Goal: Transaction & Acquisition: Subscribe to service/newsletter

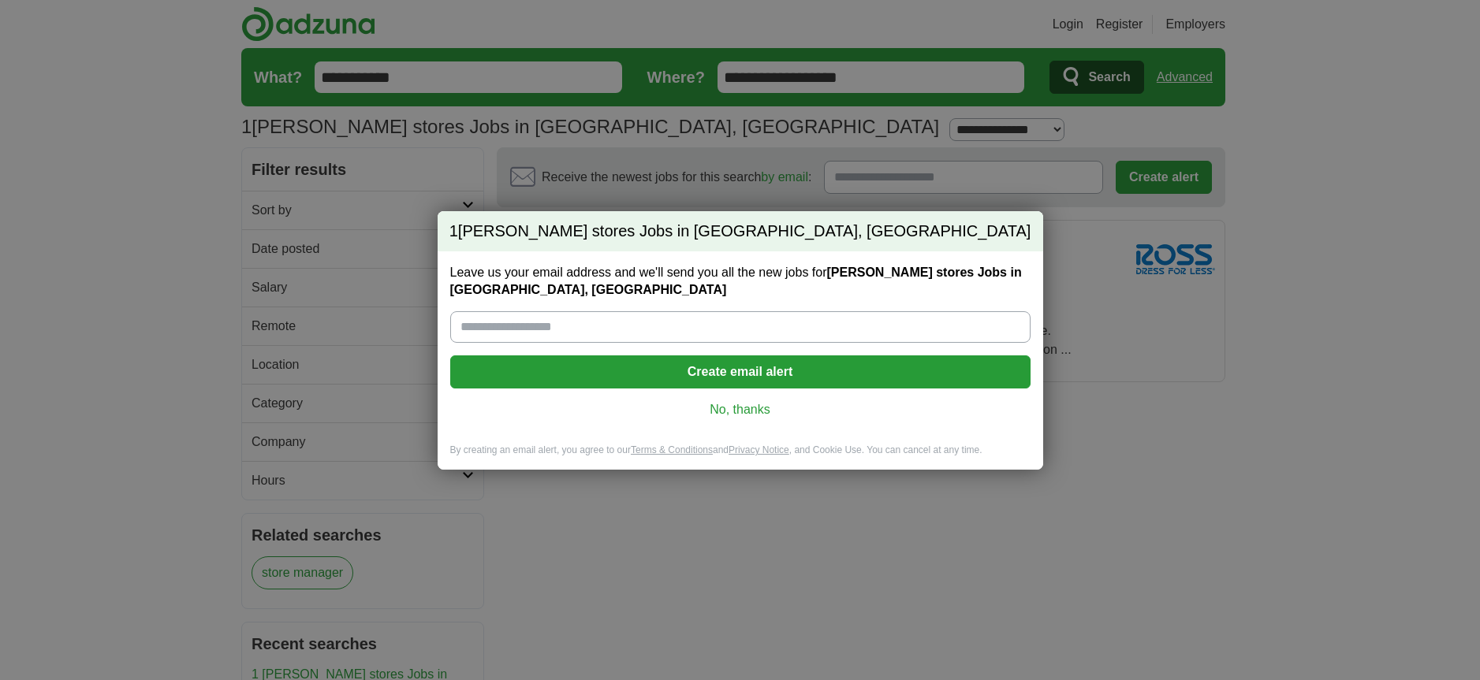
click at [521, 325] on input "Leave us your email address and we'll send you all the new jobs for Ross stores…" at bounding box center [740, 327] width 580 height 32
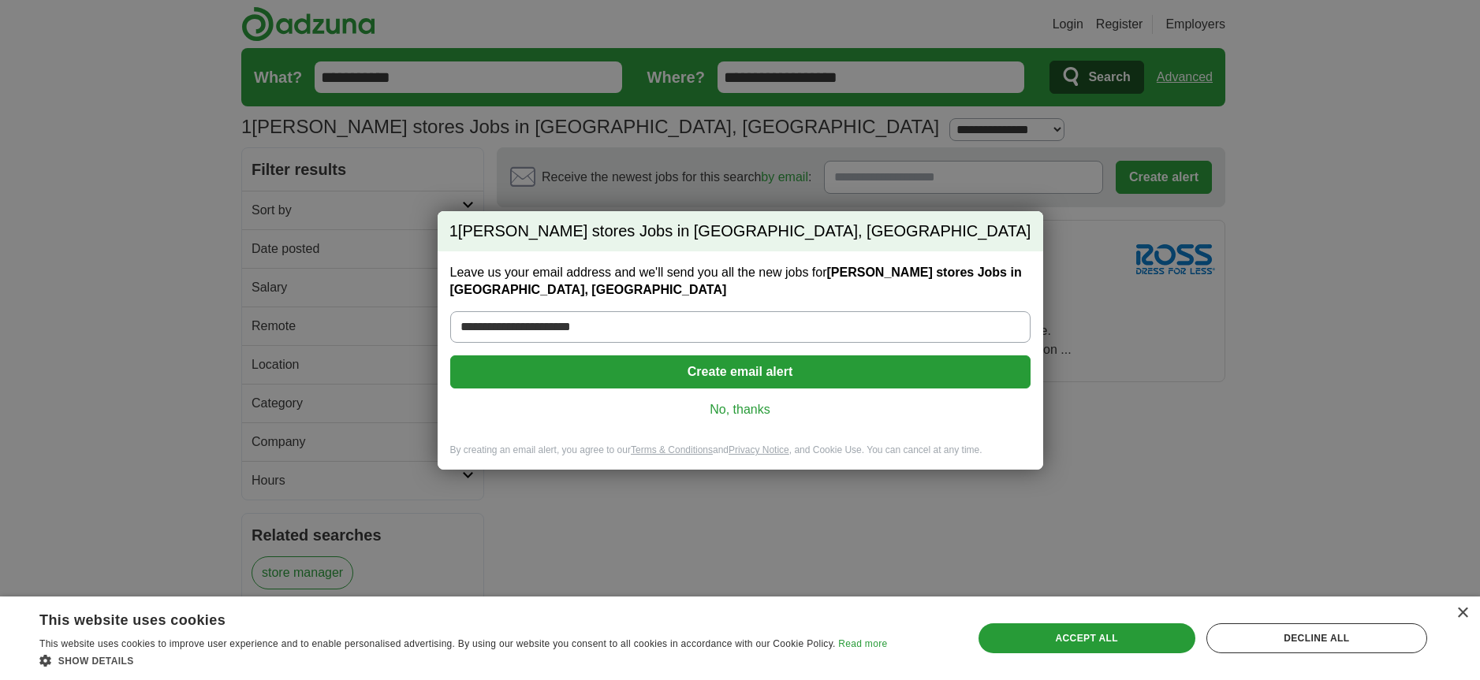
type input "**********"
click at [747, 374] on button "Create email alert" at bounding box center [740, 372] width 580 height 33
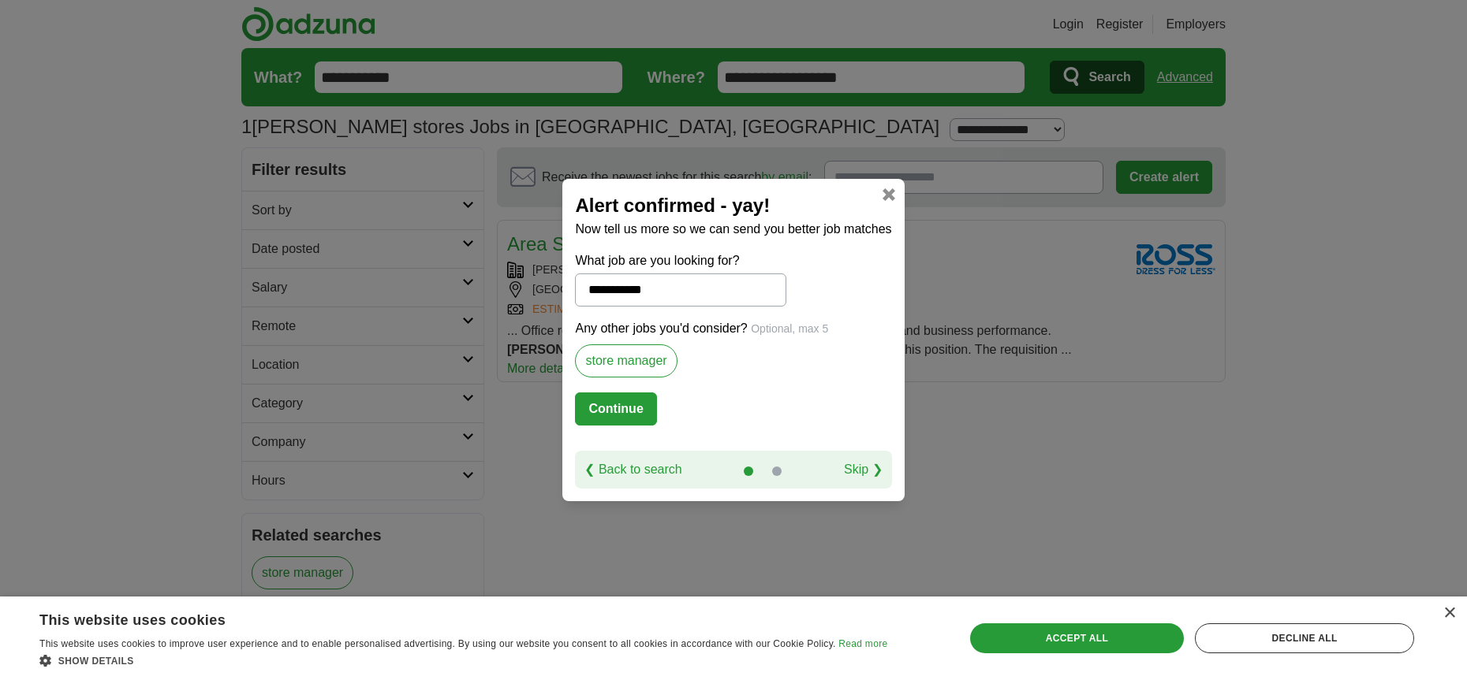
click at [621, 408] on button "Continue" at bounding box center [615, 409] width 81 height 33
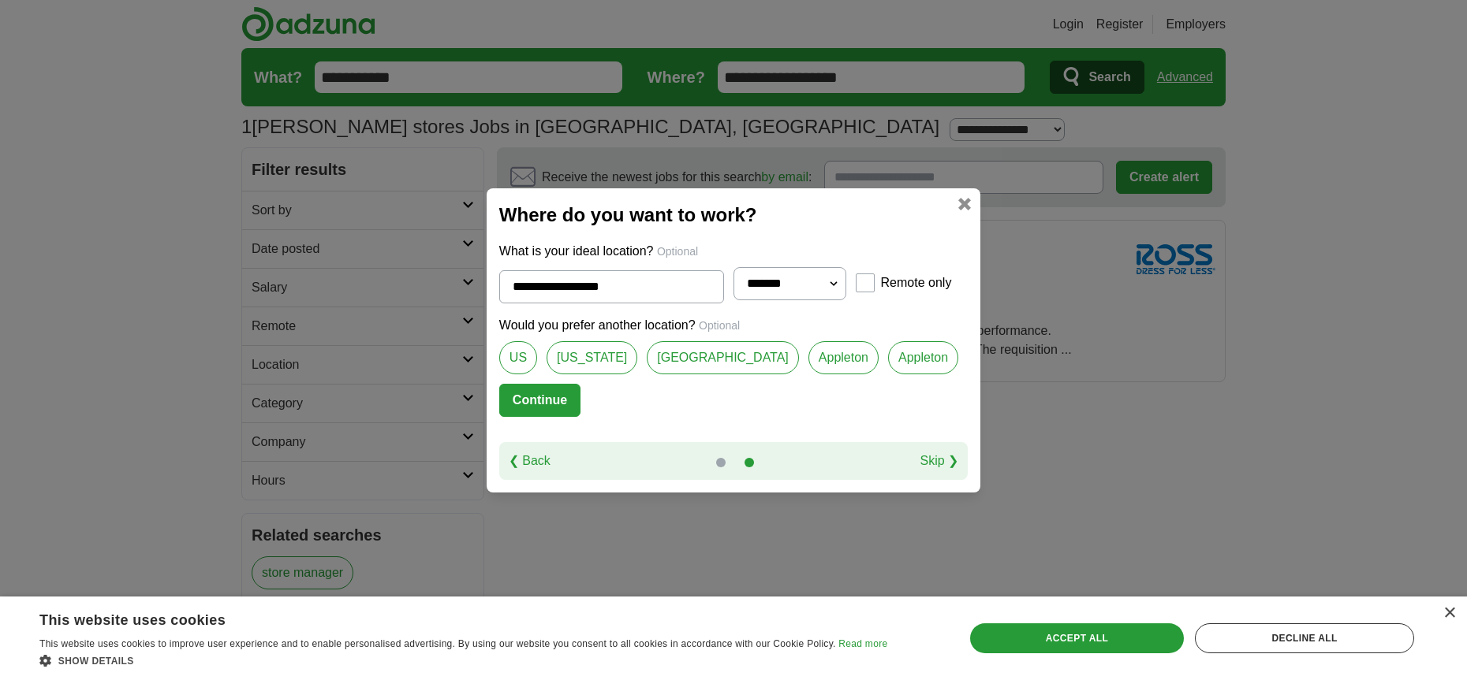
click at [684, 356] on link "[GEOGRAPHIC_DATA]" at bounding box center [723, 357] width 152 height 33
type input "**********"
click at [541, 398] on button "Continue" at bounding box center [539, 400] width 81 height 33
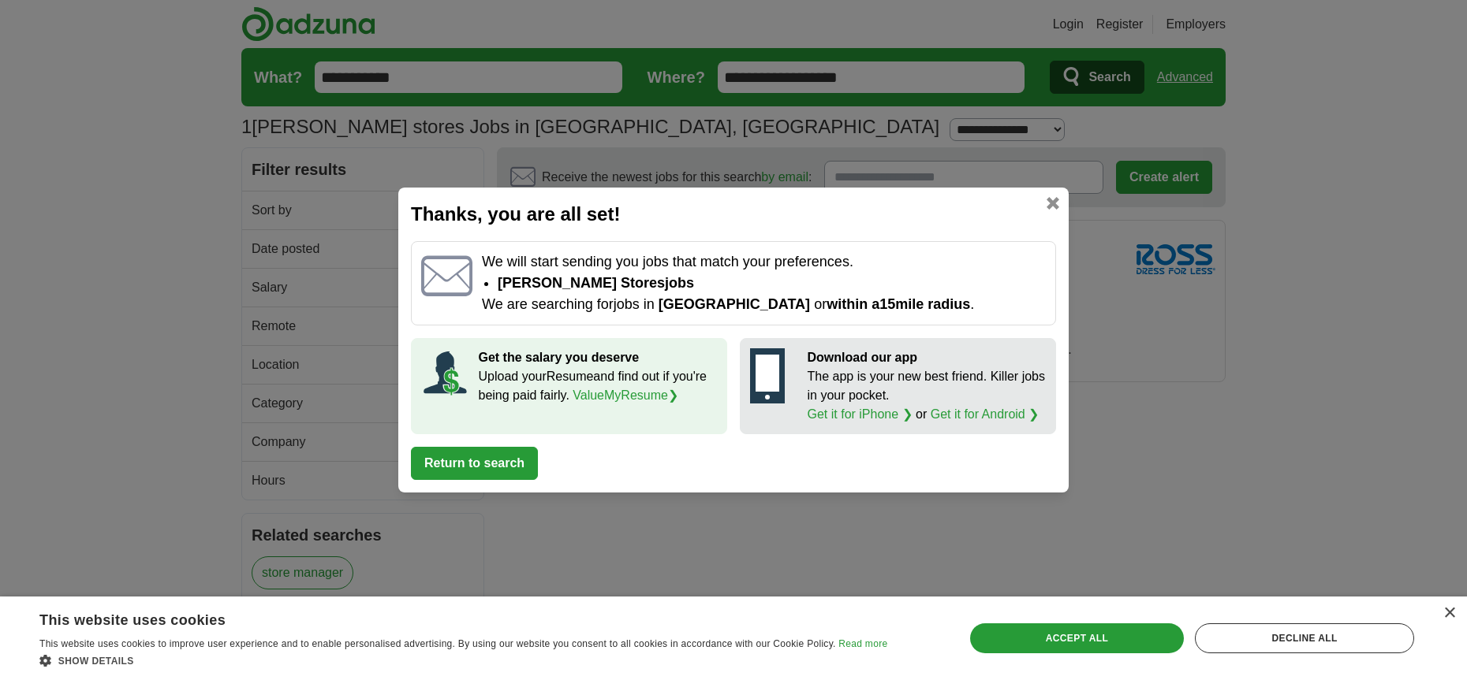
click at [494, 454] on button "Return to search" at bounding box center [474, 463] width 127 height 33
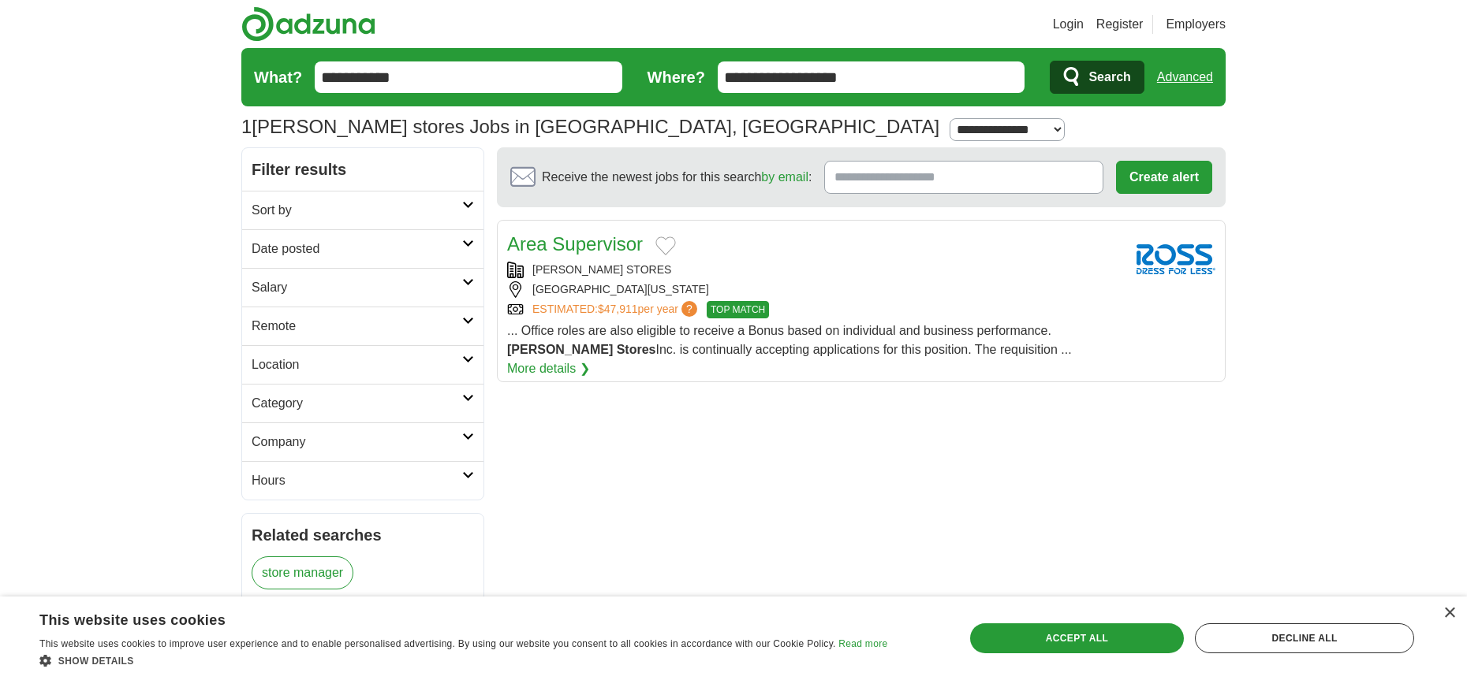
click at [563, 243] on link "Area Supervisor" at bounding box center [575, 243] width 136 height 21
click at [1106, 76] on span "Search" at bounding box center [1109, 78] width 42 height 32
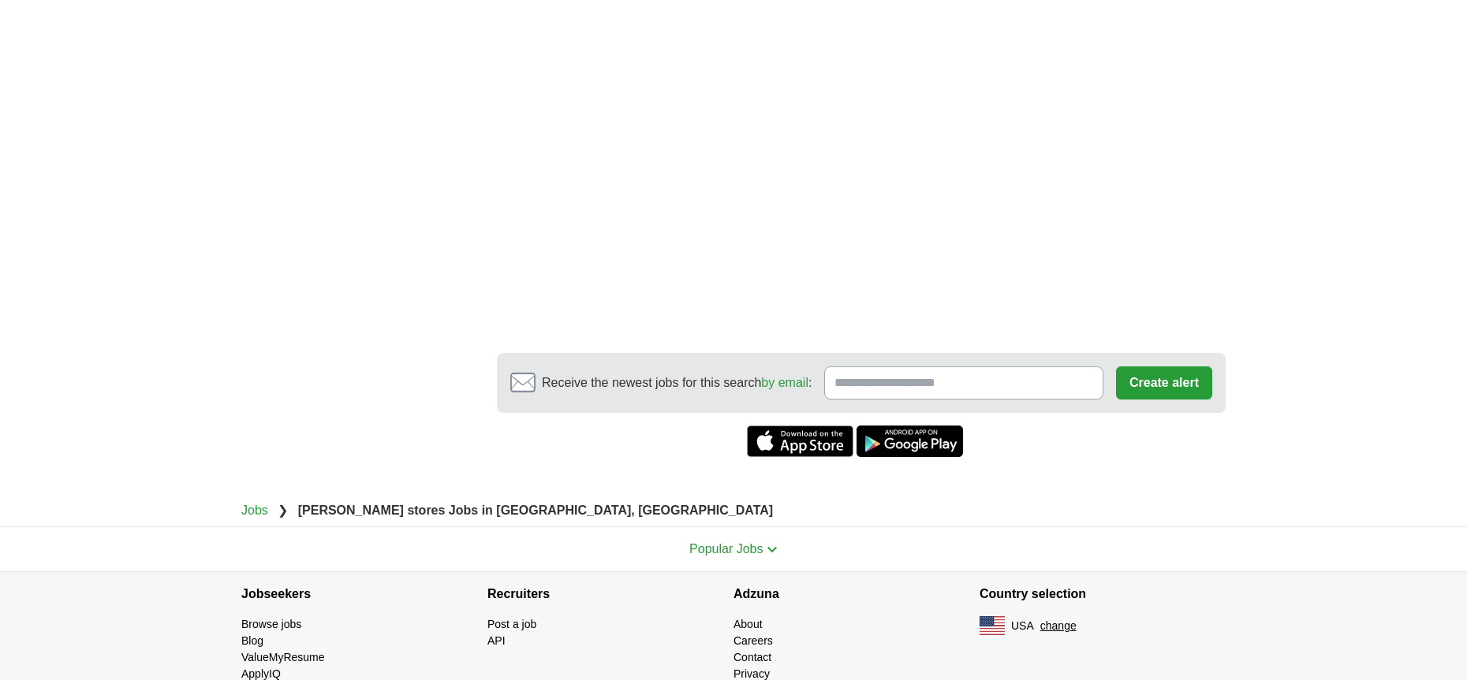
scroll to position [1001, 0]
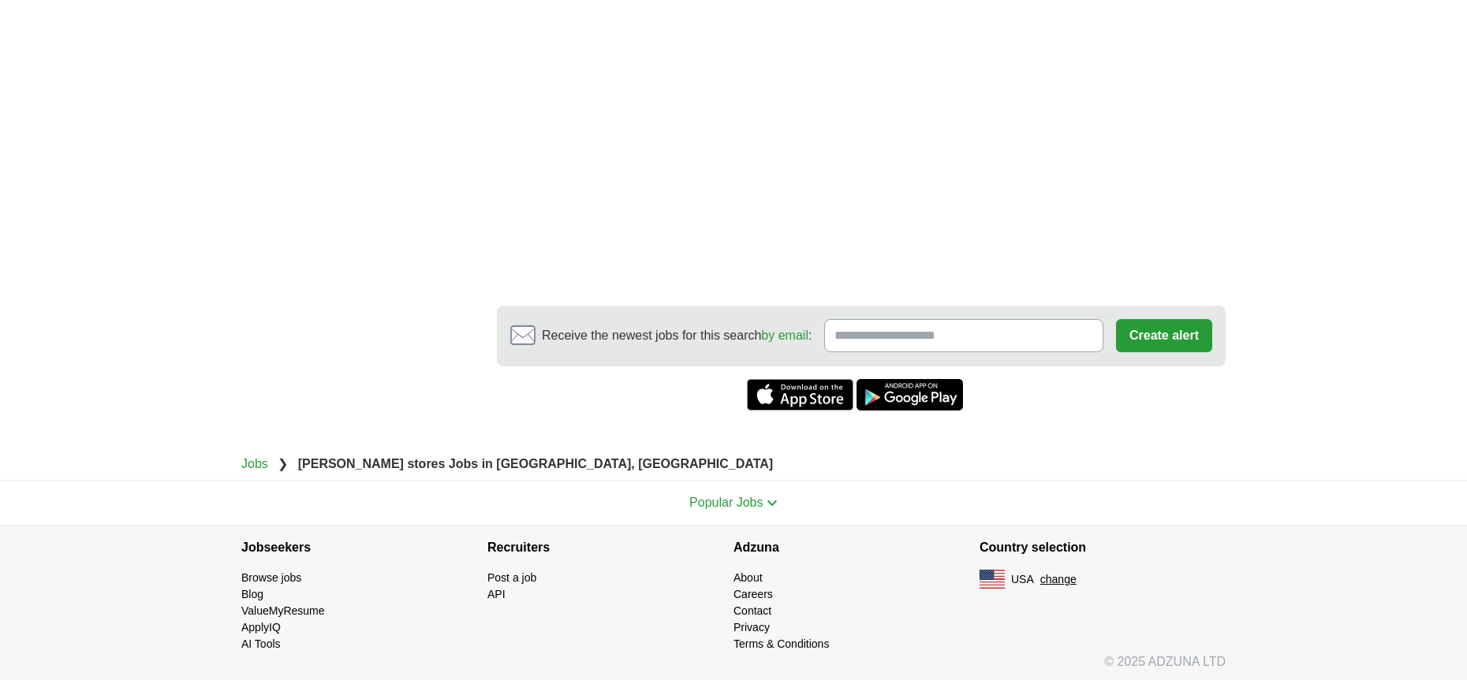
click at [845, 336] on input "Receive the newest jobs for this search by email :" at bounding box center [963, 335] width 279 height 33
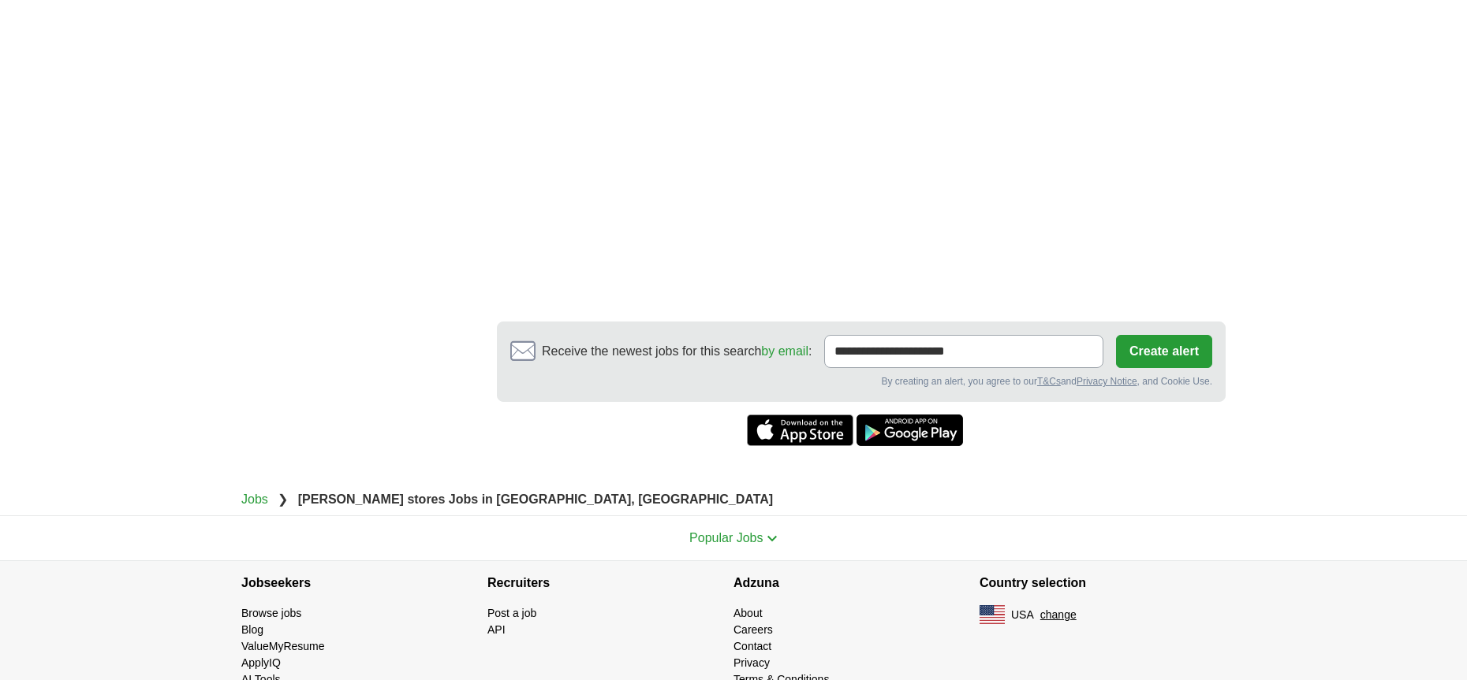
type input "**********"
click at [1167, 336] on button "Create alert" at bounding box center [1164, 351] width 96 height 33
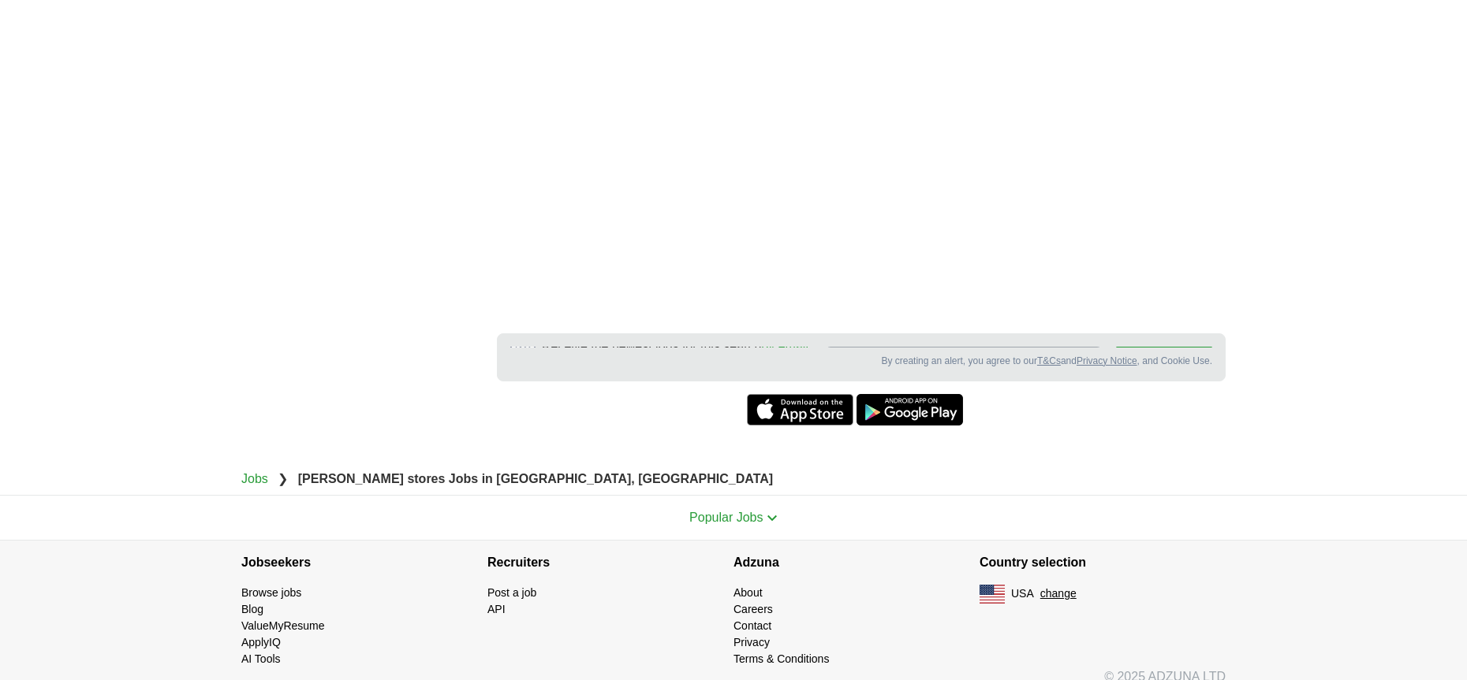
scroll to position [1009, 0]
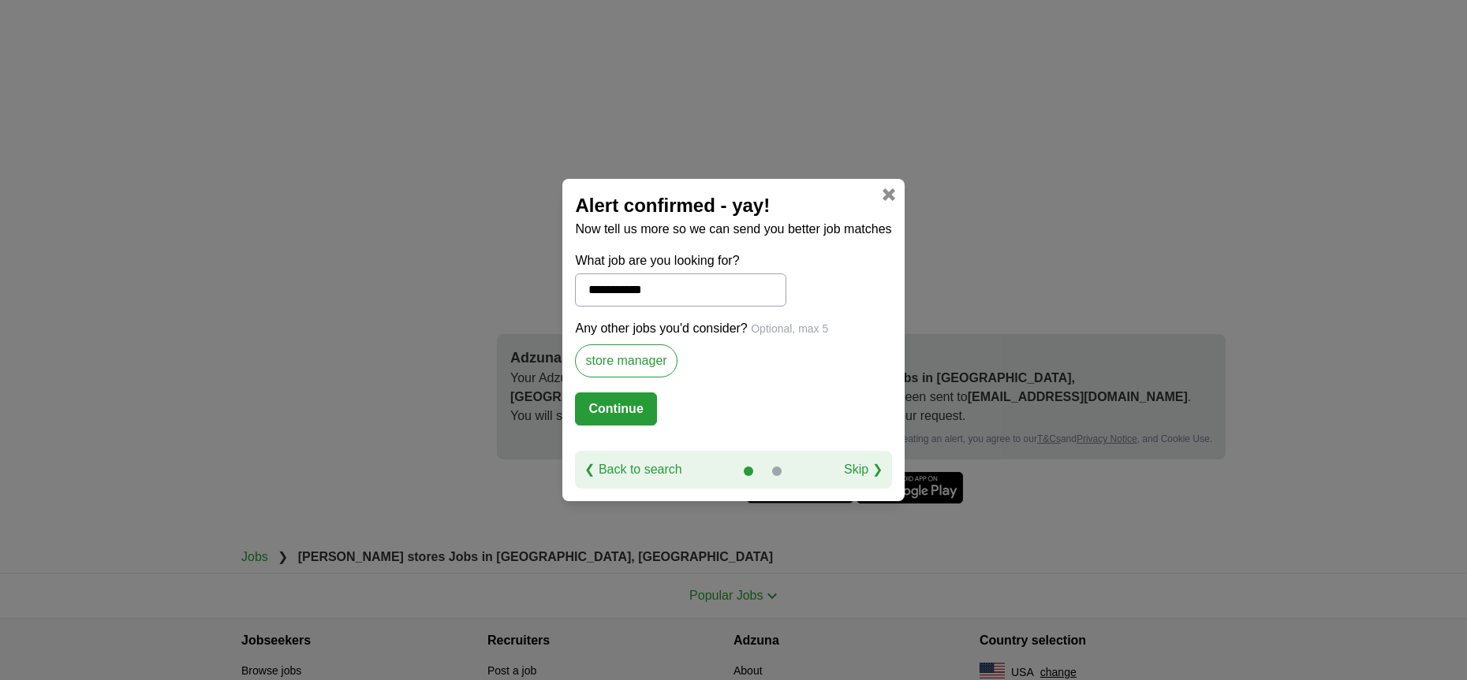
click at [616, 404] on button "Continue" at bounding box center [615, 409] width 81 height 33
select select "*"
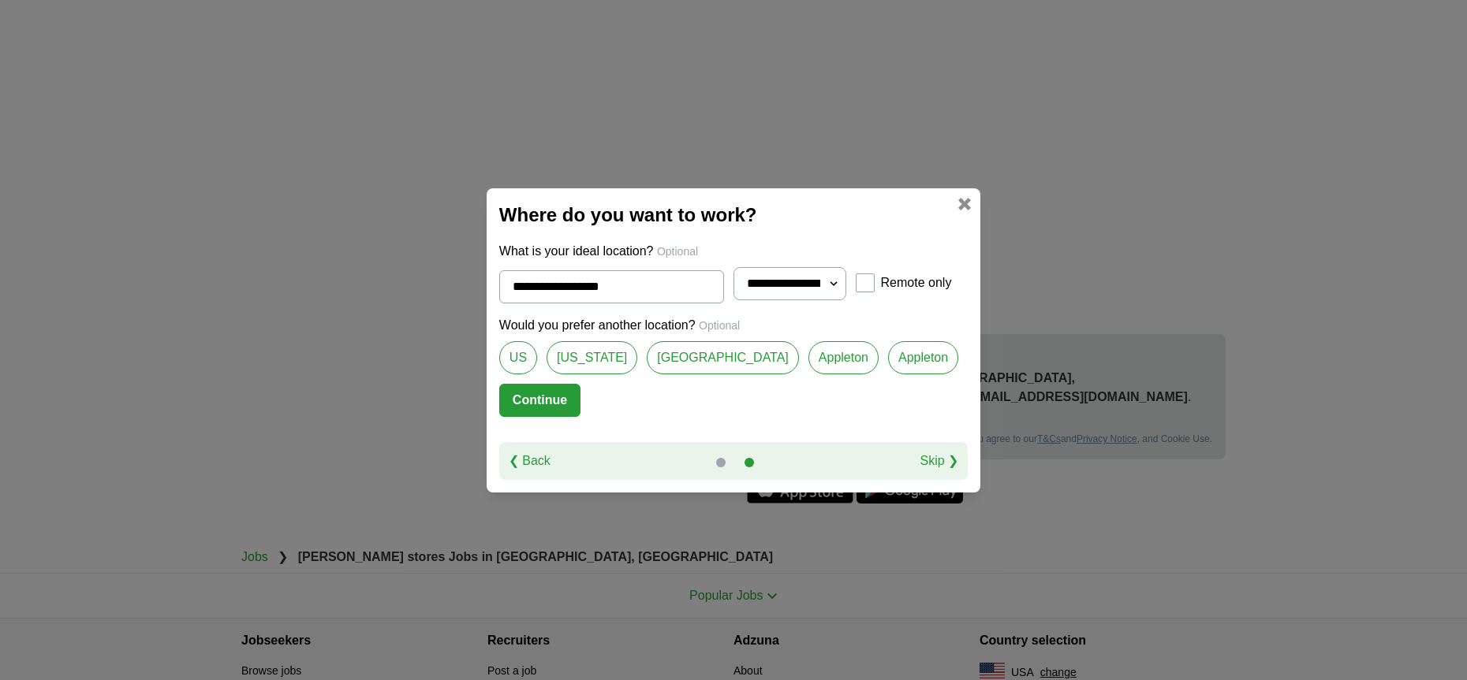
click at [679, 363] on link "[GEOGRAPHIC_DATA]" at bounding box center [723, 357] width 152 height 33
type input "**********"
click at [570, 397] on button "Continue" at bounding box center [539, 400] width 81 height 33
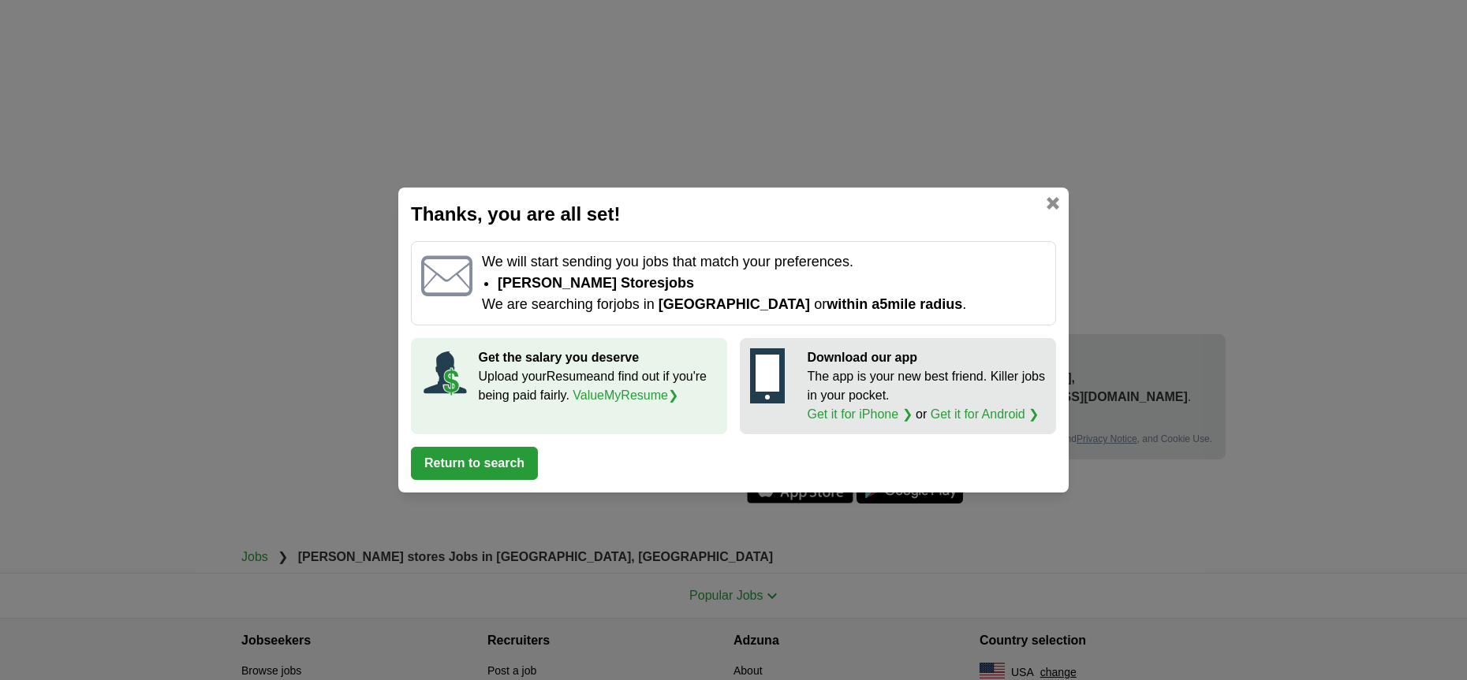
click at [517, 462] on button "Return to search" at bounding box center [474, 463] width 127 height 33
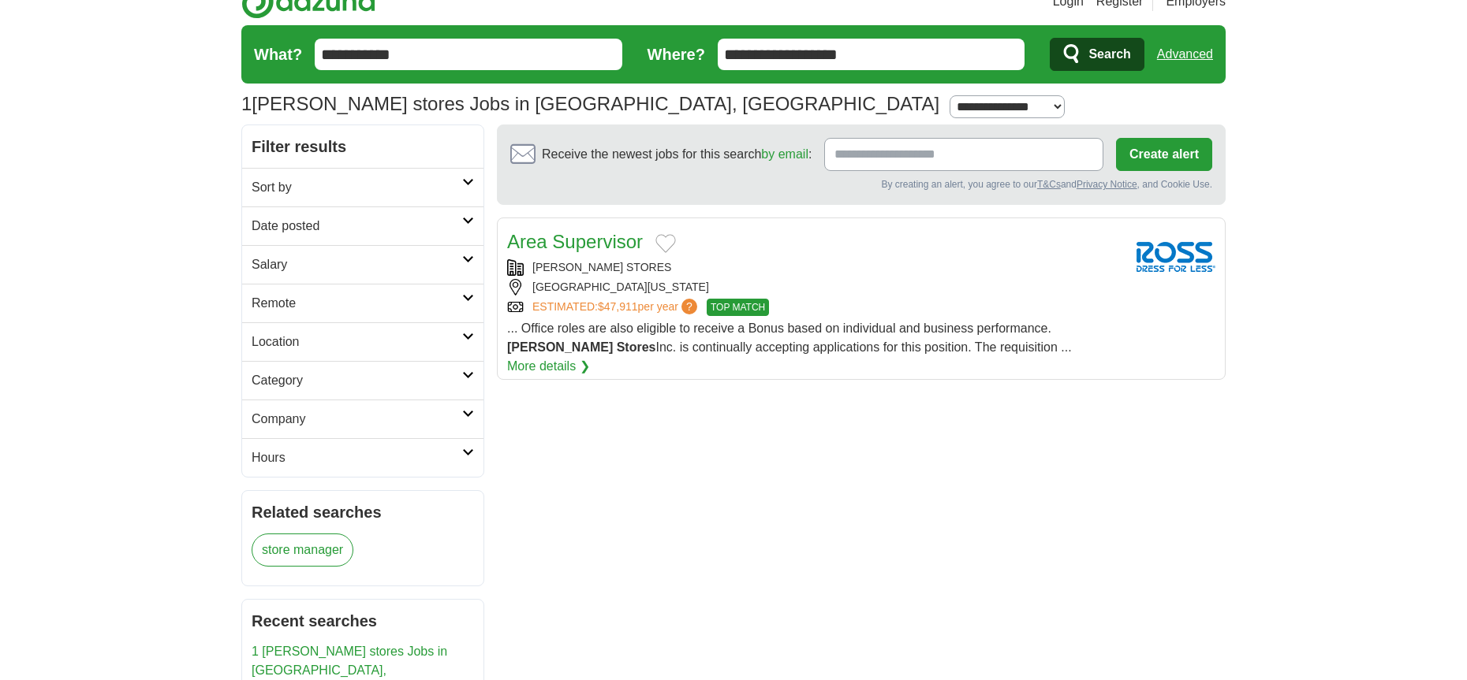
scroll to position [0, 0]
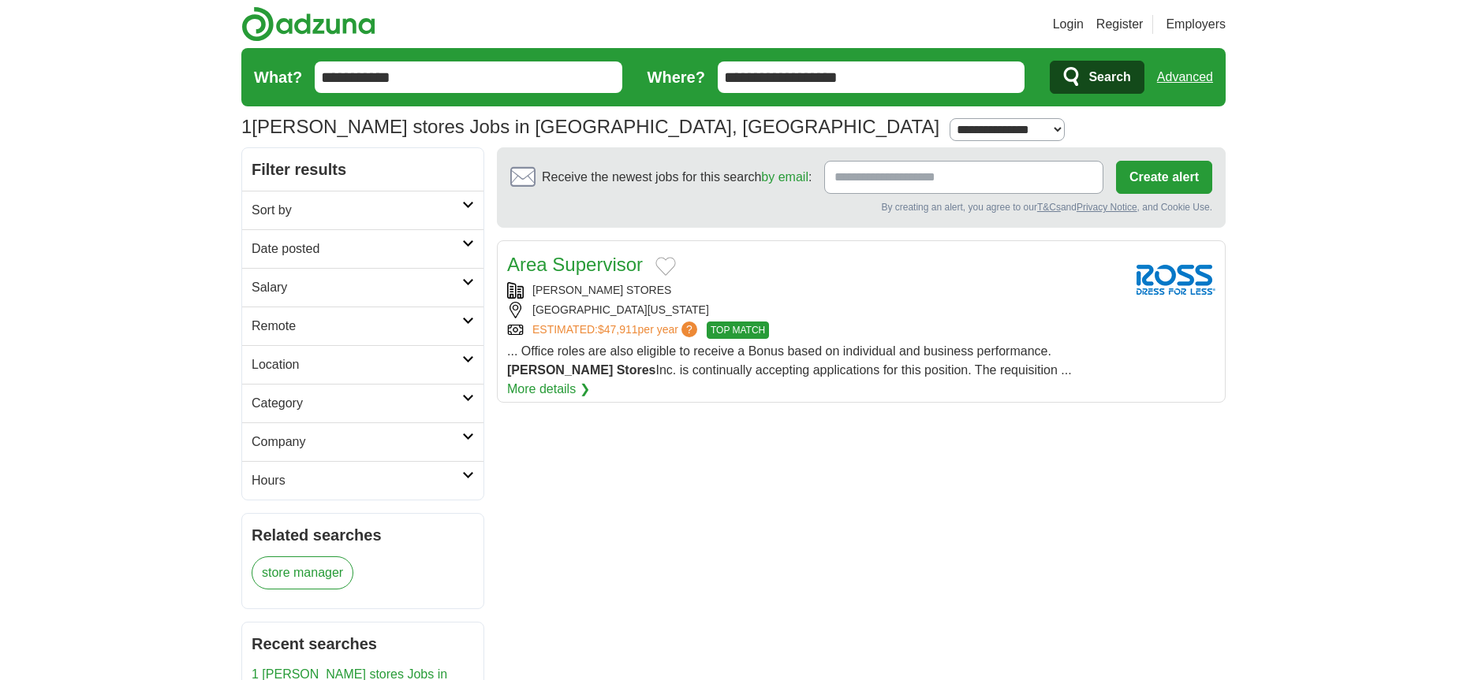
click at [602, 262] on link "Area Supervisor" at bounding box center [575, 264] width 136 height 21
